Goal: Task Accomplishment & Management: Manage account settings

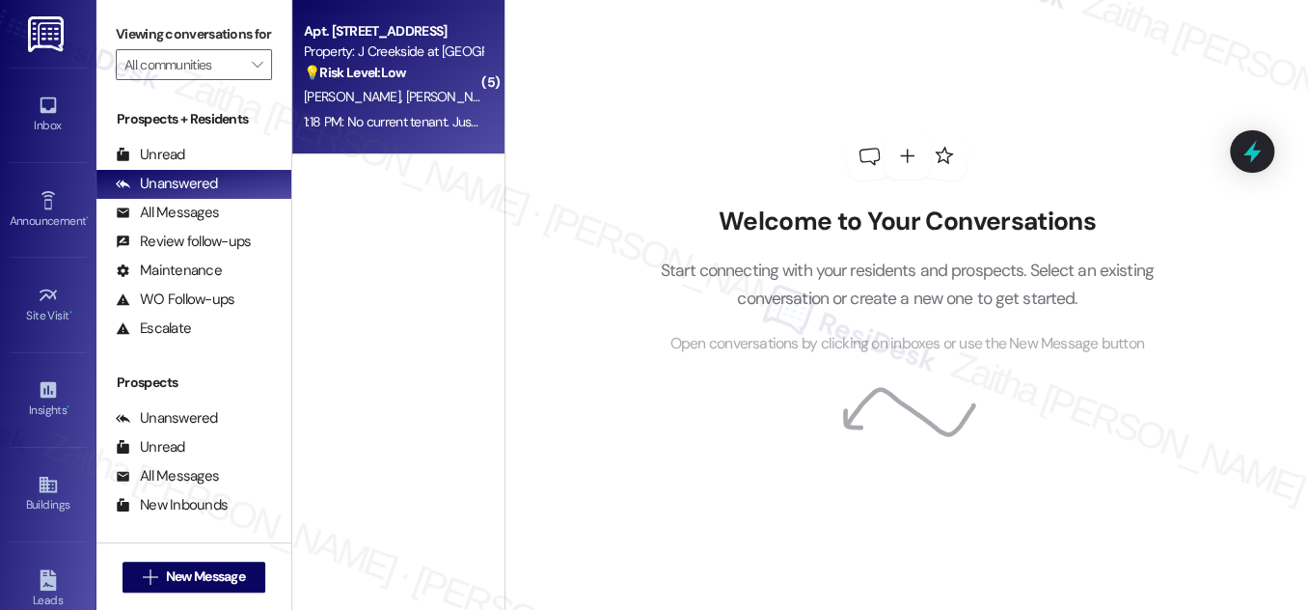
click at [444, 95] on div "[PERSON_NAME] [PERSON_NAME]" at bounding box center [393, 97] width 182 height 24
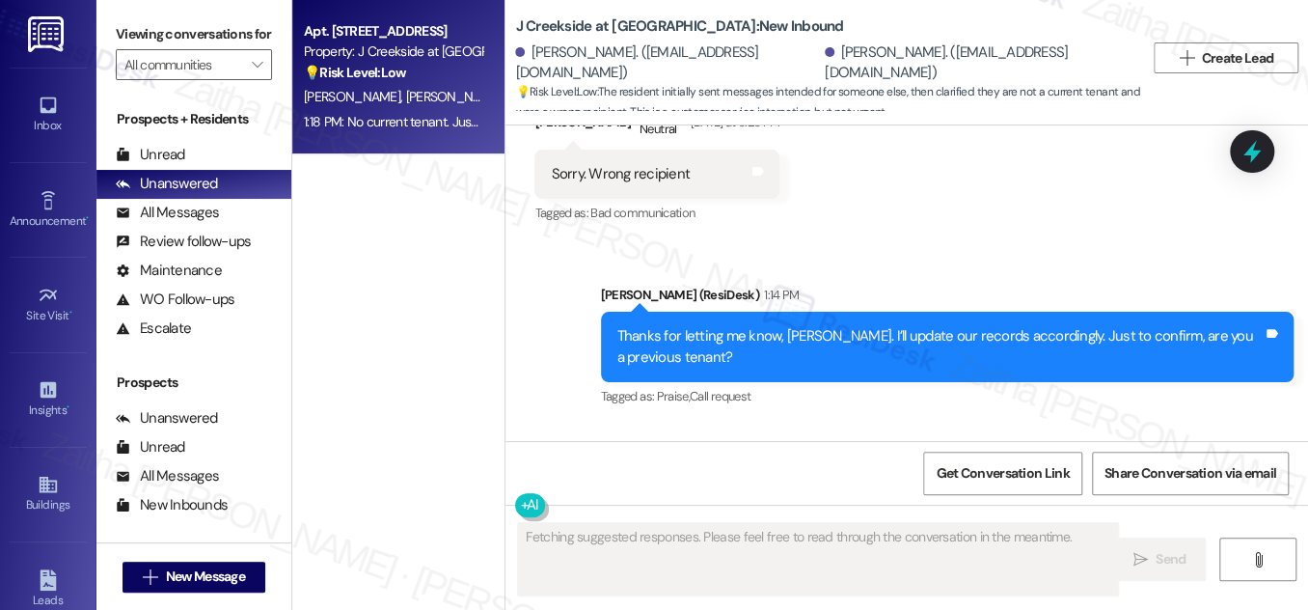
scroll to position [1549, 0]
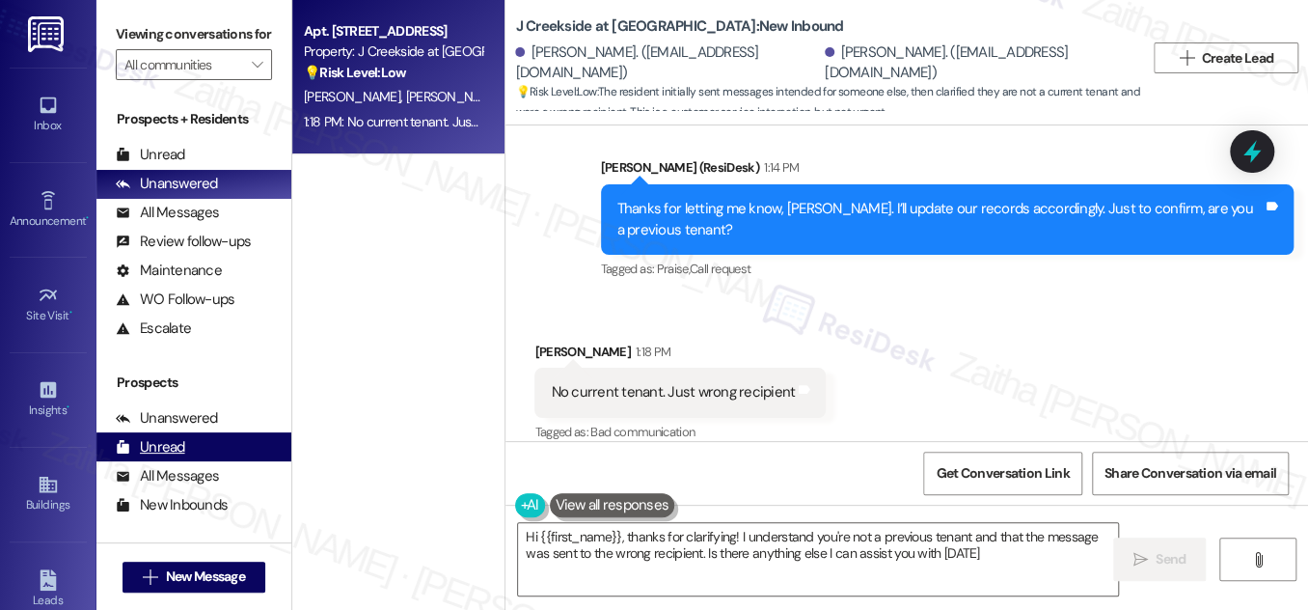
type textarea "Hi {{first_name}}, thanks for clarifying! I understand you're not a previous te…"
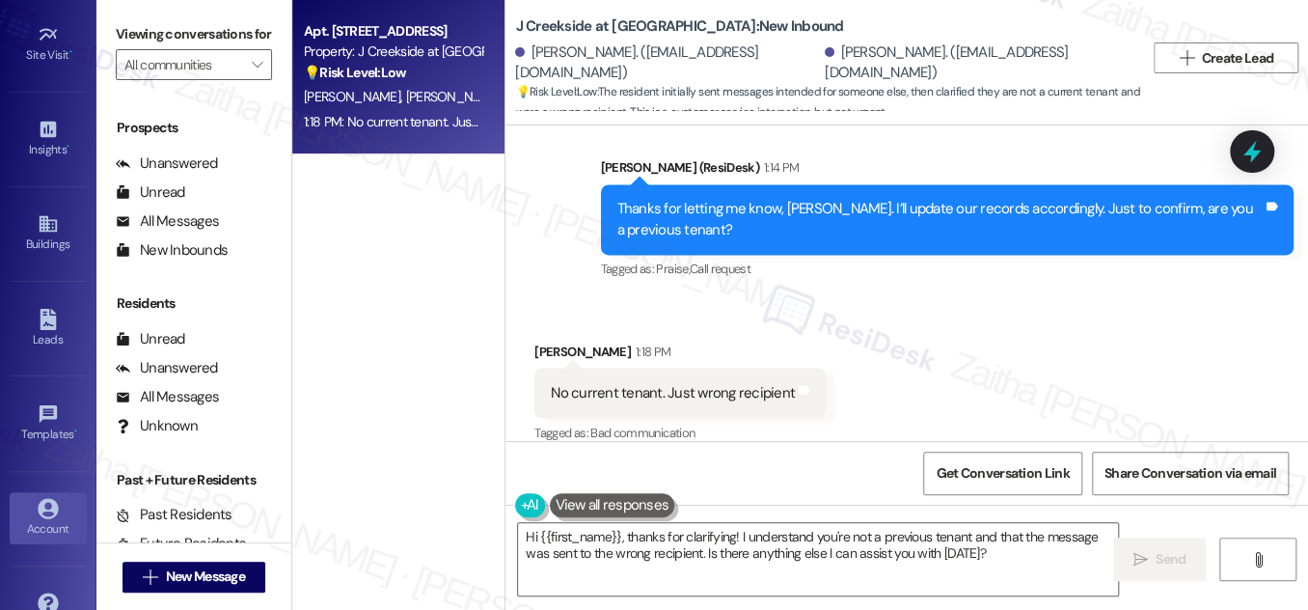
scroll to position [303, 0]
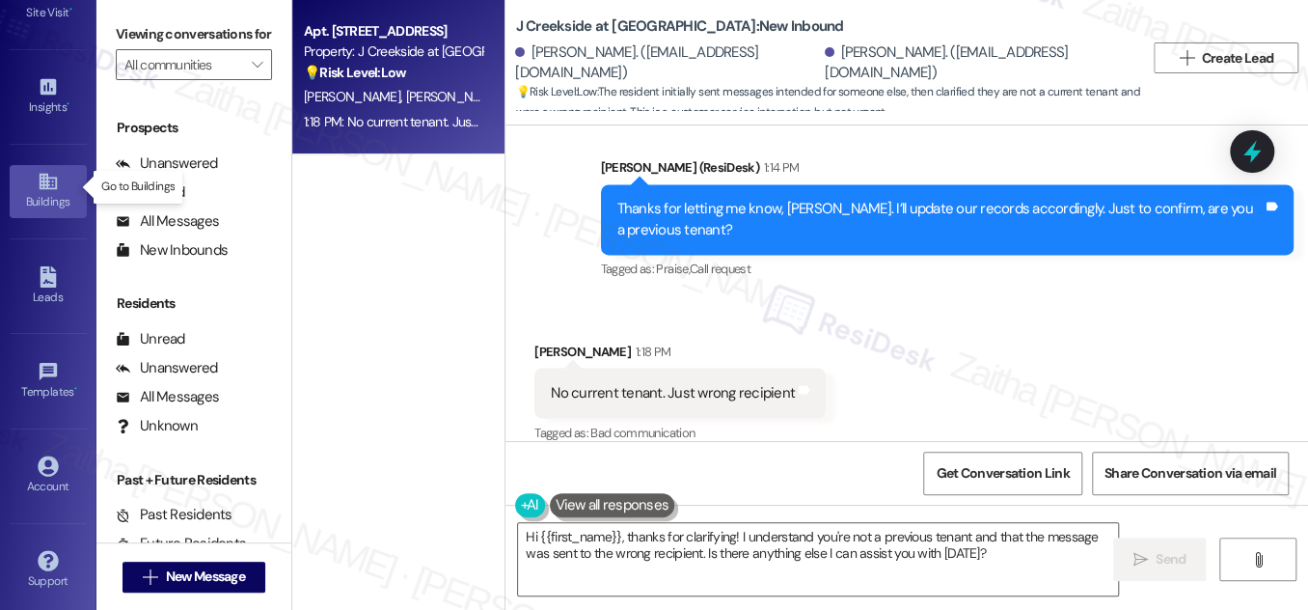
click at [45, 198] on div "Buildings" at bounding box center [48, 201] width 96 height 19
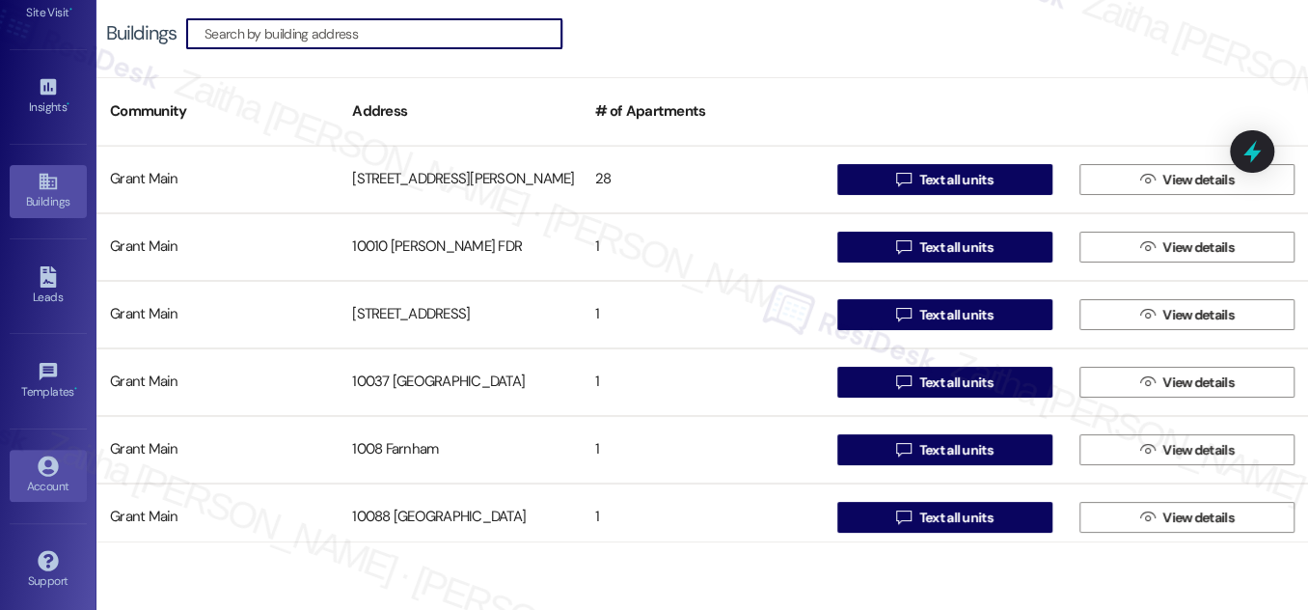
click at [37, 477] on div "Account" at bounding box center [48, 486] width 96 height 19
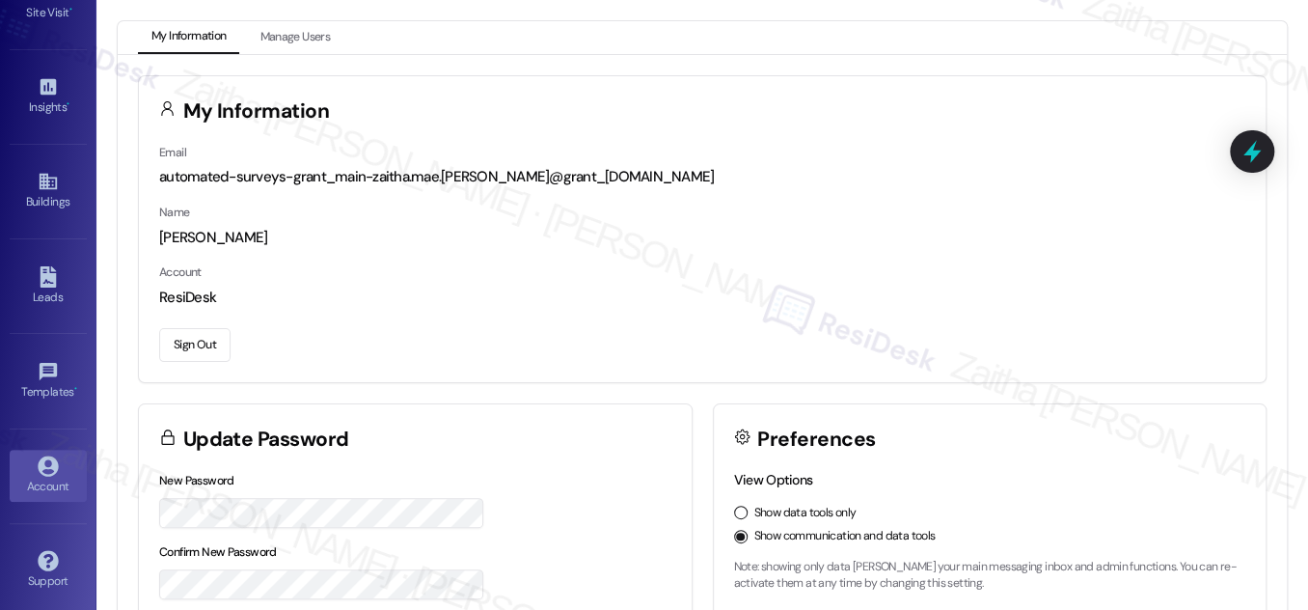
click at [203, 343] on button "Sign Out" at bounding box center [194, 345] width 71 height 34
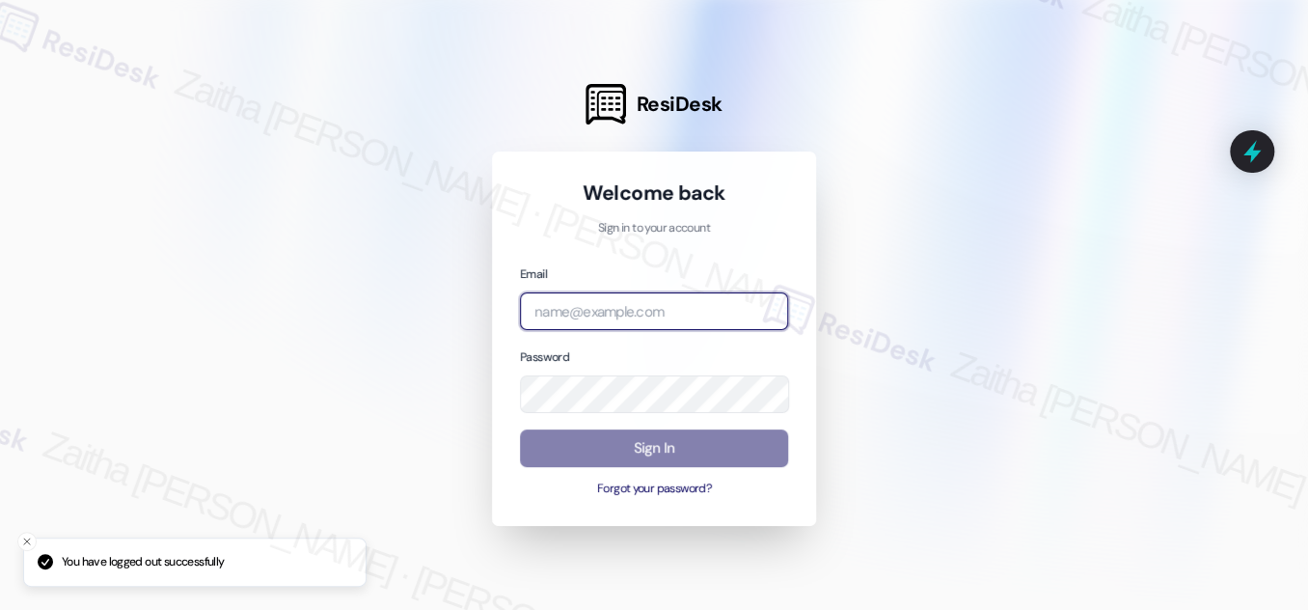
click at [589, 313] on input "email" at bounding box center [654, 311] width 268 height 38
type input "g"
type input "[EMAIL_ADDRESS][PERSON_NAME][DOMAIN_NAME]"
